Goal: Information Seeking & Learning: Learn about a topic

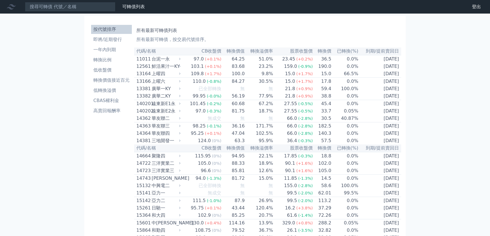
click at [79, 7] on input at bounding box center [70, 7] width 91 height 10
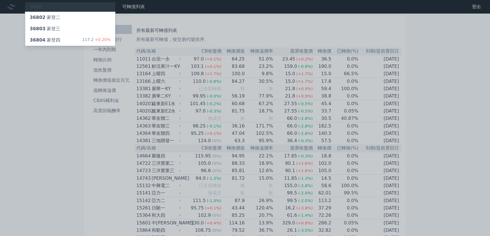
type input "3680"
click at [54, 40] on div "36804 家登四" at bounding box center [45, 40] width 31 height 7
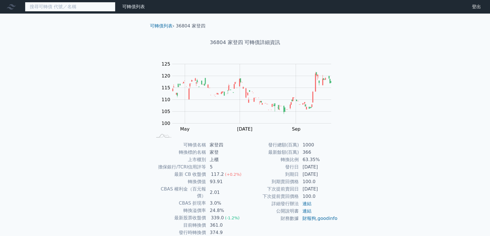
click at [64, 6] on input at bounding box center [70, 7] width 91 height 10
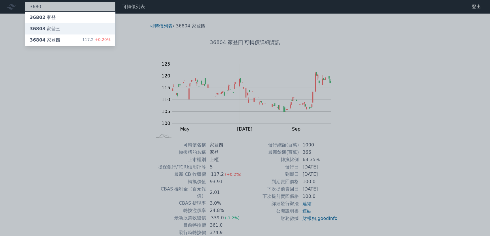
type input "3680"
click at [63, 30] on div "36803 家登三" at bounding box center [70, 28] width 90 height 11
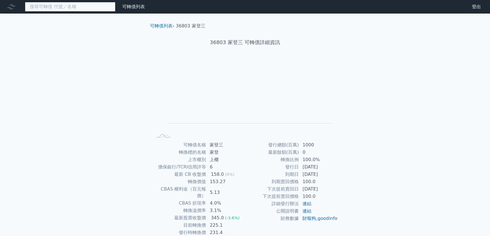
click at [63, 8] on input at bounding box center [70, 7] width 91 height 10
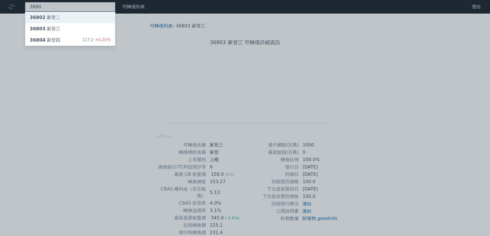
type input "3680"
click at [54, 17] on div "36802 家登二" at bounding box center [45, 17] width 31 height 7
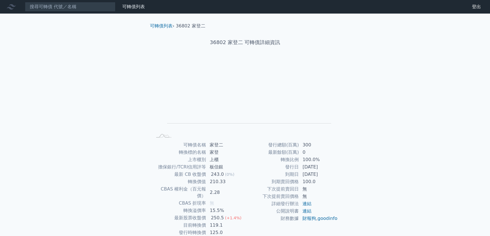
drag, startPoint x: 54, startPoint y: 69, endPoint x: 60, endPoint y: 57, distance: 14.1
click at [57, 63] on div "可轉債列表 財務數據 可轉債列表 財務數據 登出 登出 可轉債列表 › 36802 家登二 36802 家登二 可轉債詳細資訊 Zoom Out L L Ch…" at bounding box center [245, 134] width 490 height 269
drag, startPoint x: 69, startPoint y: 5, endPoint x: 66, endPoint y: 8, distance: 3.8
click at [68, 7] on input at bounding box center [70, 7] width 91 height 10
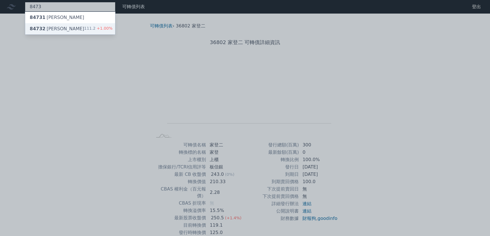
type input "8473"
click at [57, 27] on div "84732 [PERSON_NAME]" at bounding box center [57, 28] width 55 height 7
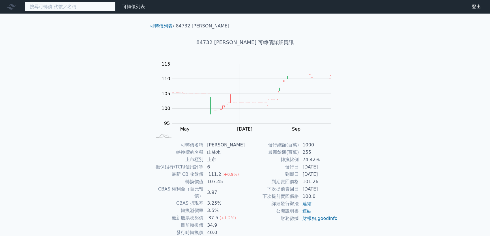
click at [50, 4] on input at bounding box center [70, 7] width 91 height 10
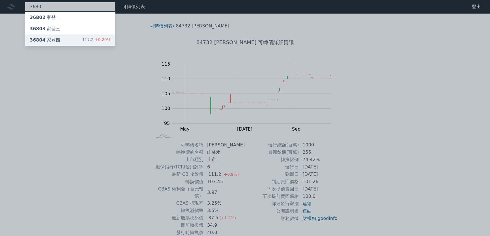
type input "3680"
click at [69, 39] on div "36804 家登四 117.2 +0.20%" at bounding box center [70, 40] width 90 height 11
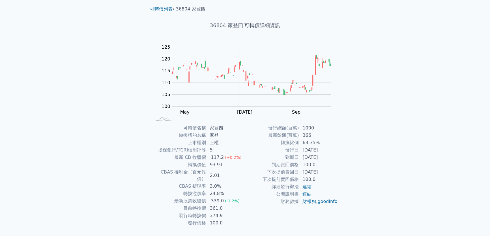
scroll to position [25, 0]
